Goal: Transaction & Acquisition: Purchase product/service

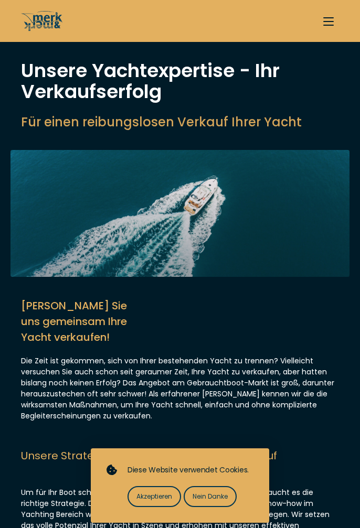
select select "sell"
click at [328, 25] on span "button" at bounding box center [328, 25] width 10 height 1
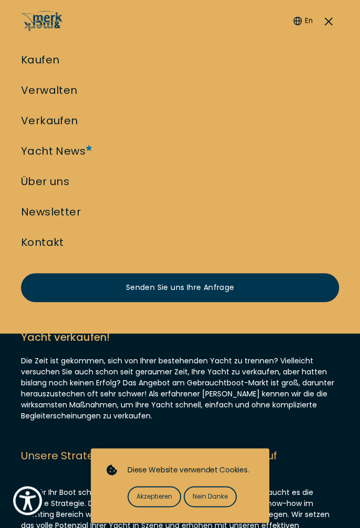
click at [50, 63] on link "Kaufen" at bounding box center [40, 59] width 38 height 15
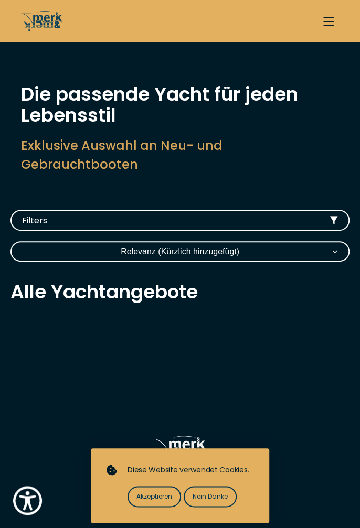
click at [330, 216] on icon "button" at bounding box center [334, 220] width 8 height 8
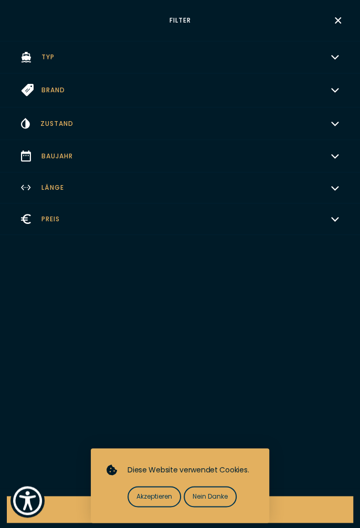
click at [335, 60] on button "Typ Wählen" at bounding box center [180, 57] width 360 height 33
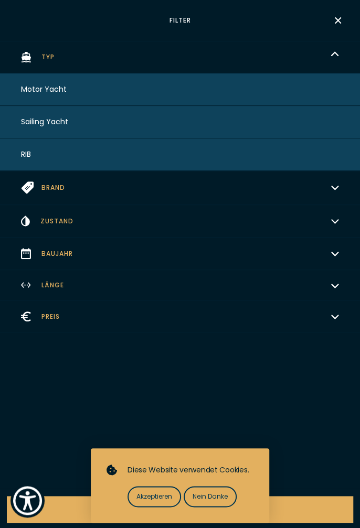
click at [248, 132] on button "Sailing Yacht" at bounding box center [180, 122] width 360 height 33
click at [333, 56] on icon "button" at bounding box center [335, 55] width 8 height 8
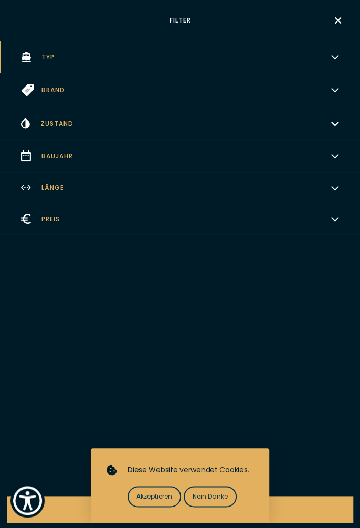
click at [335, 91] on icon "button" at bounding box center [335, 90] width 6 height 3
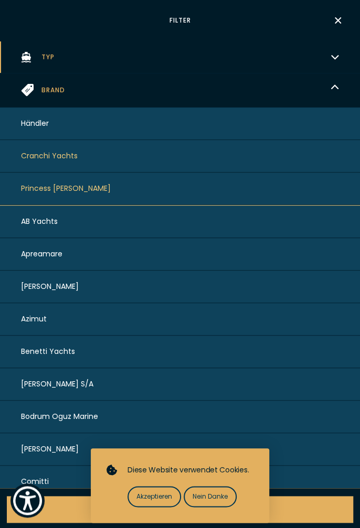
click at [334, 91] on icon "button" at bounding box center [335, 88] width 8 height 8
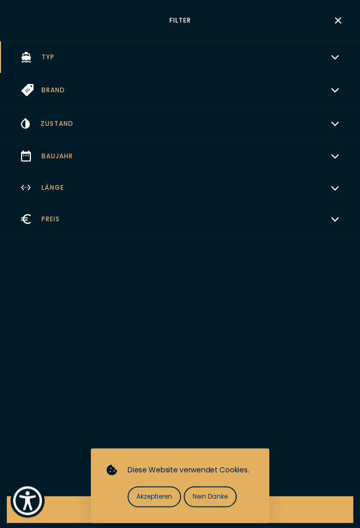
scroll to position [81, 0]
click at [163, 502] on span "Akzeptieren" at bounding box center [154, 496] width 36 height 9
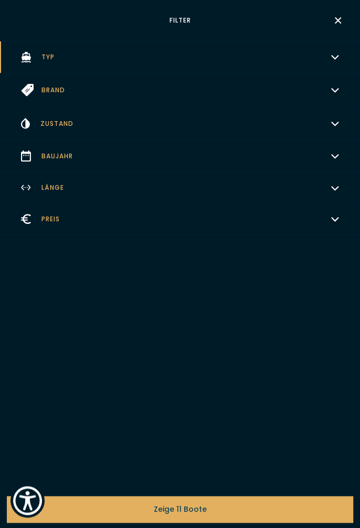
scroll to position [198, 0]
click at [211, 523] on button "Zeige 11 Boote" at bounding box center [180, 509] width 346 height 27
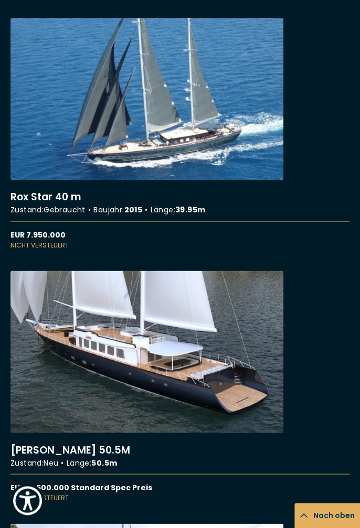
scroll to position [2914, 0]
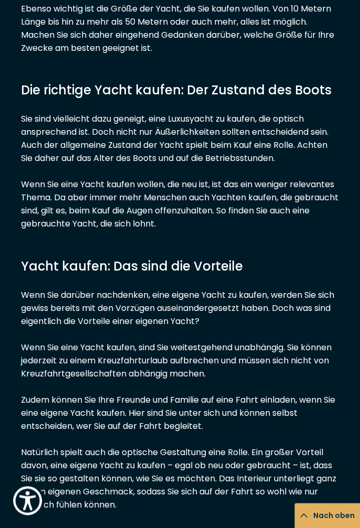
scroll to position [4158, 0]
